Goal: Obtain resource: Obtain resource

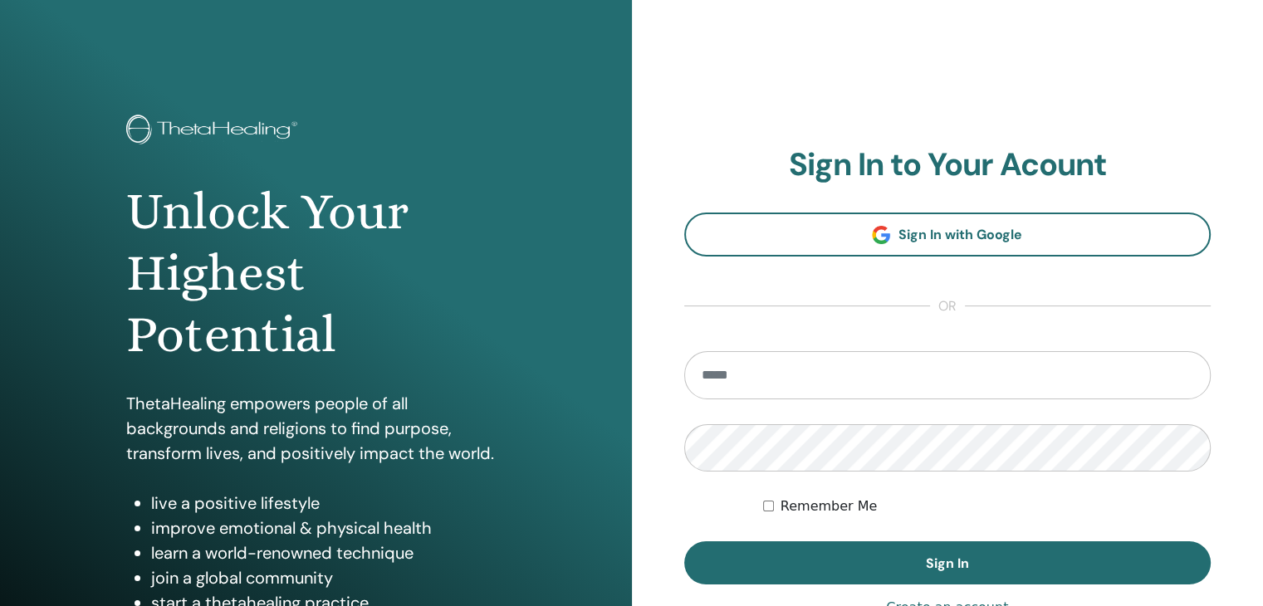
type input "**********"
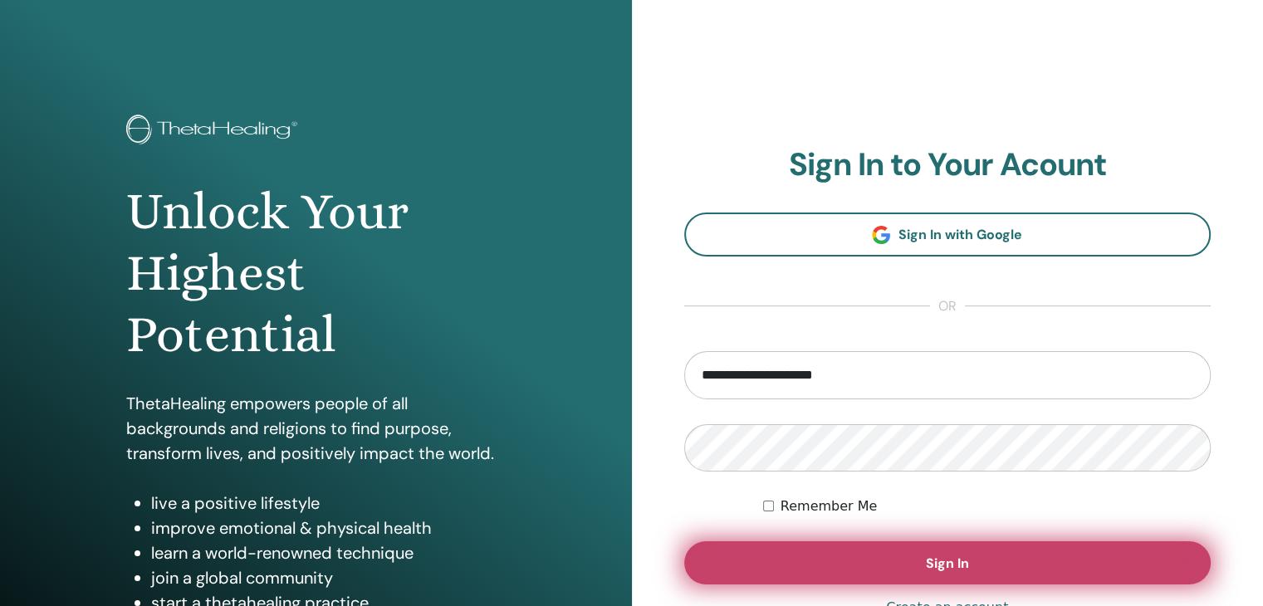
click at [833, 549] on button "Sign In" at bounding box center [947, 562] width 527 height 43
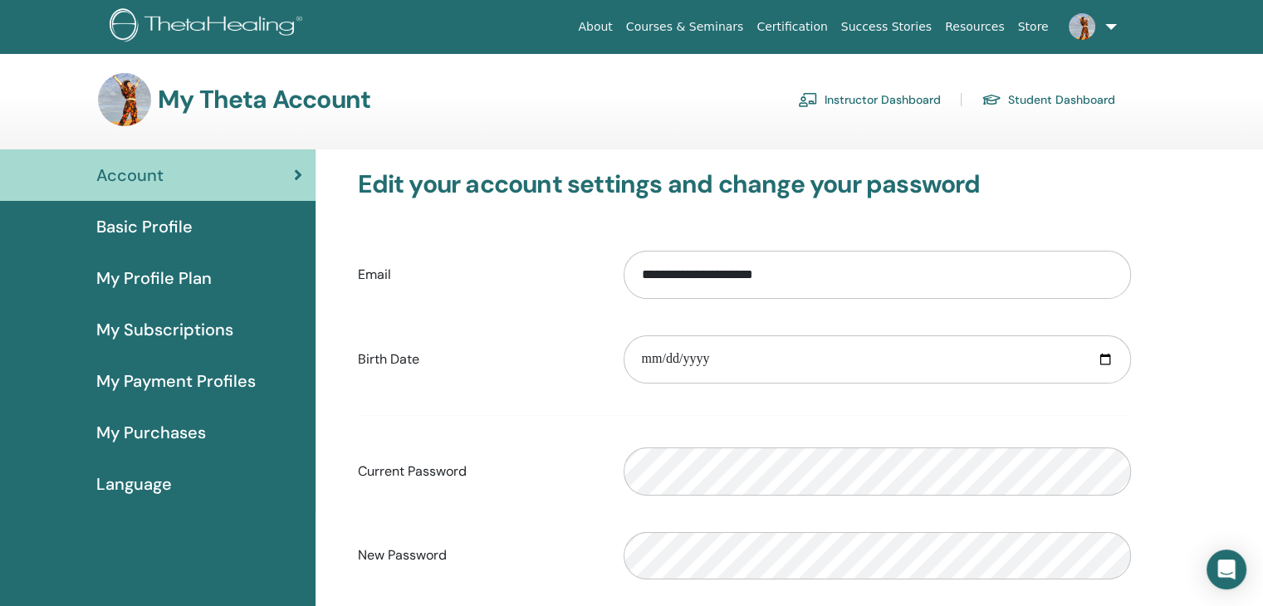
click at [913, 99] on link "Instructor Dashboard" at bounding box center [869, 99] width 143 height 27
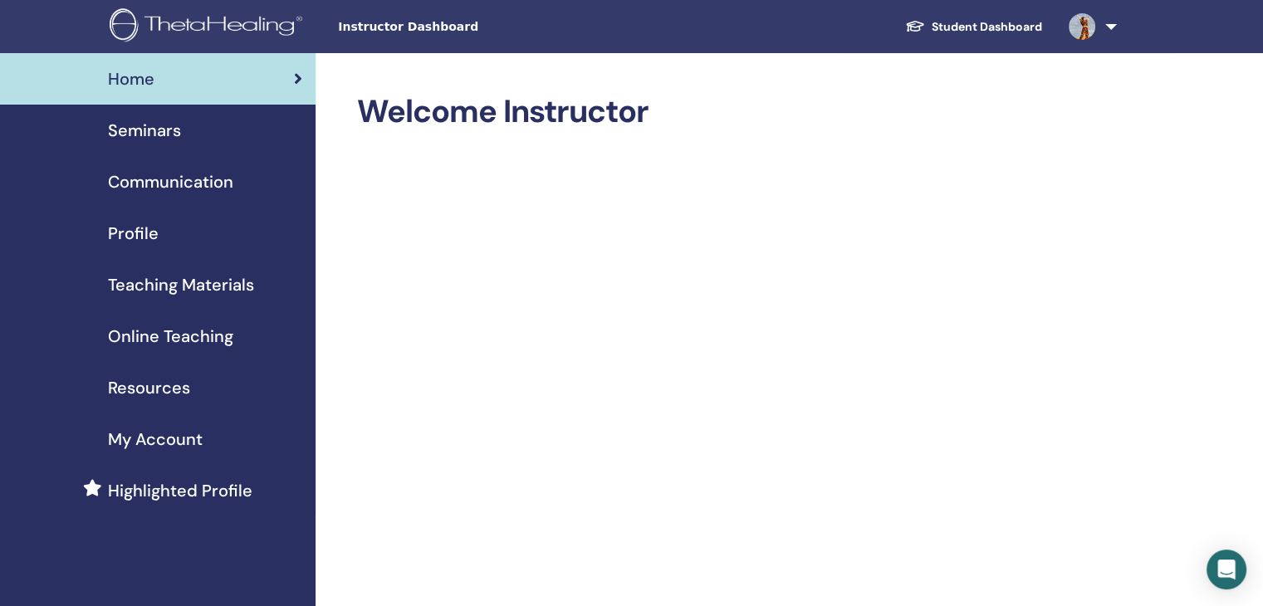
click at [162, 392] on span "Resources" at bounding box center [149, 387] width 82 height 25
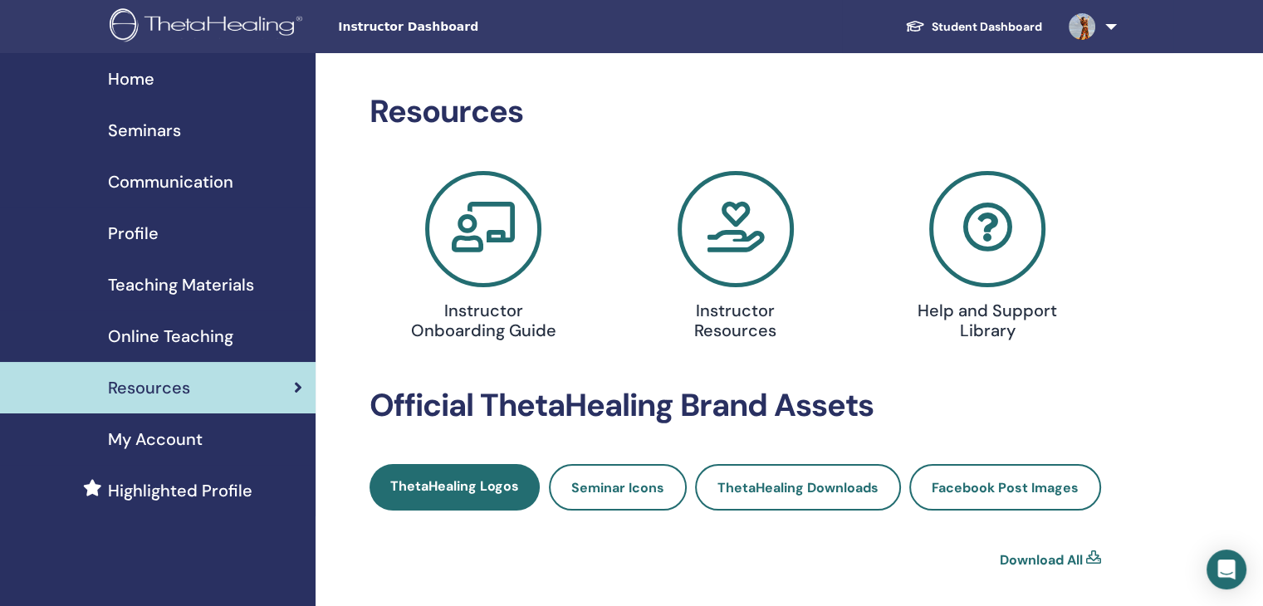
click at [179, 286] on span "Teaching Materials" at bounding box center [181, 284] width 146 height 25
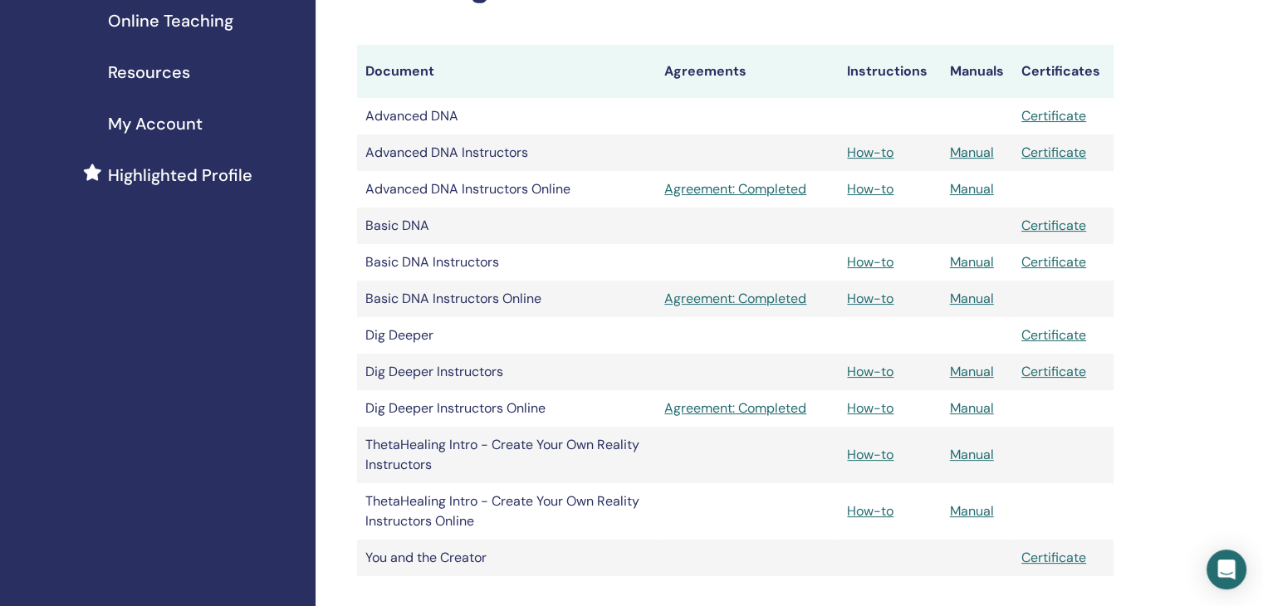
scroll to position [320, 0]
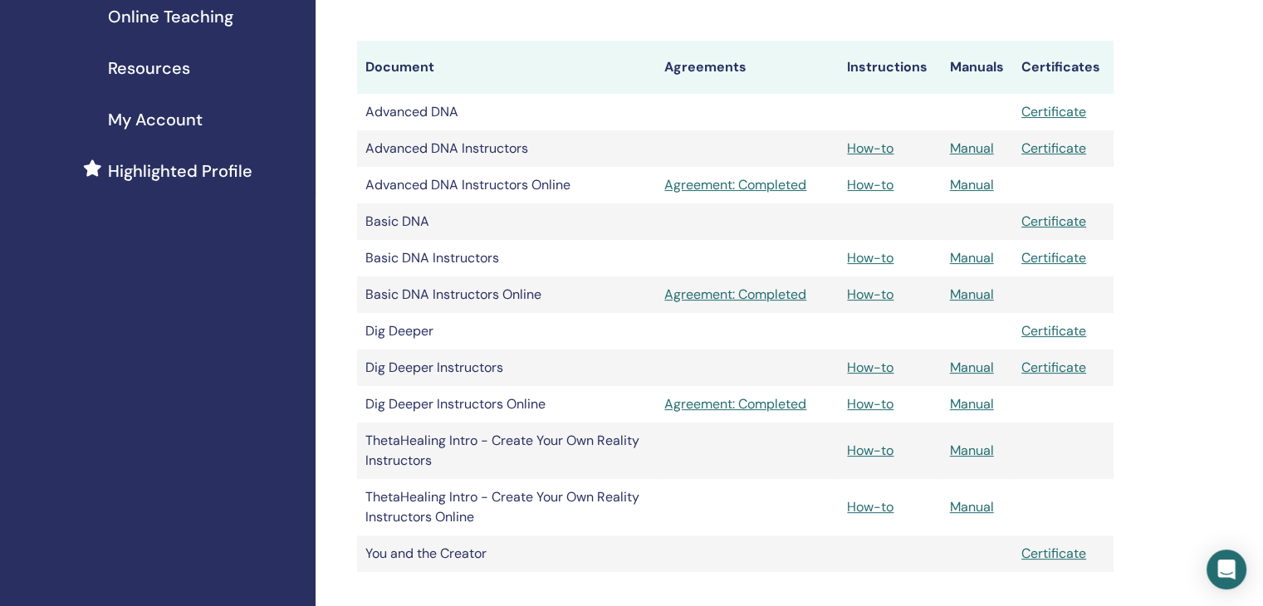
click at [996, 223] on td at bounding box center [977, 221] width 71 height 37
click at [969, 261] on link "Manual" at bounding box center [972, 257] width 44 height 17
